Goal: Check status: Check status

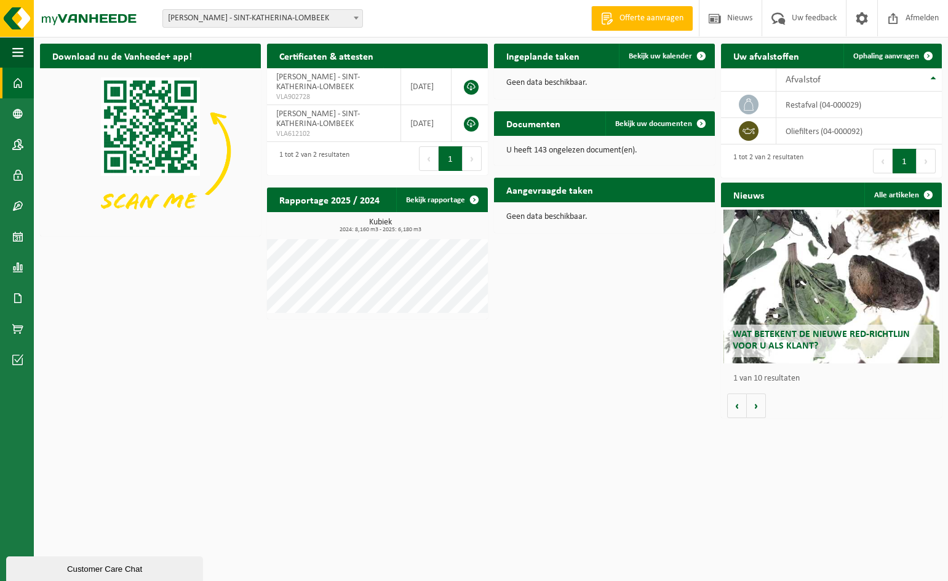
click at [565, 267] on div "Download nu de Vanheede+ app! Verberg Certificaten & attesten Bekijk uw certifi…" at bounding box center [491, 231] width 908 height 387
click at [658, 52] on span "Bekijk uw kalender" at bounding box center [660, 56] width 63 height 8
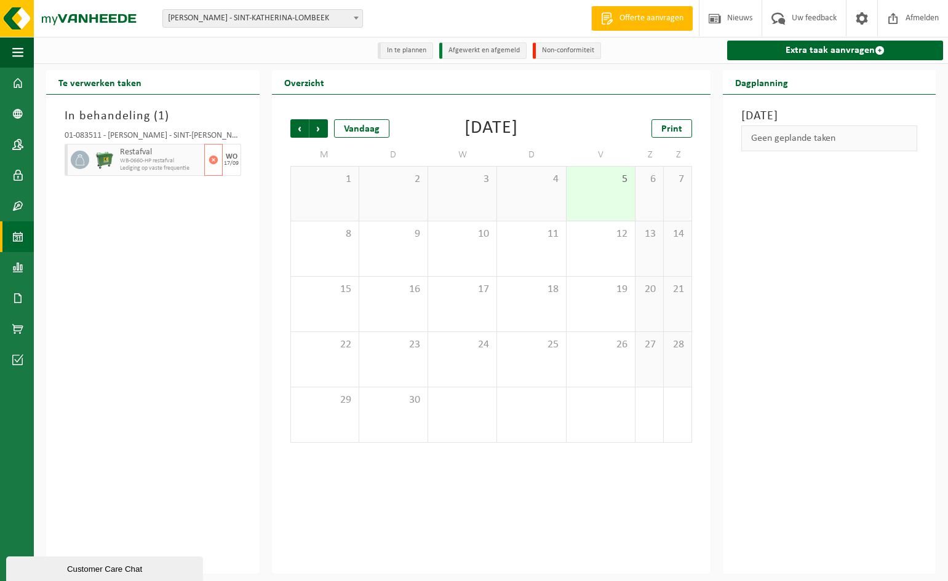
click at [163, 158] on span "WB-0660-HP restafval" at bounding box center [160, 160] width 81 height 7
click at [177, 231] on div "In behandeling ( 1 ) 01-083511 - VAN DE PERRE PAUL - SINT-KATHERINA-LOMBEEK Res…" at bounding box center [152, 334] width 213 height 479
